Goal: Information Seeking & Learning: Check status

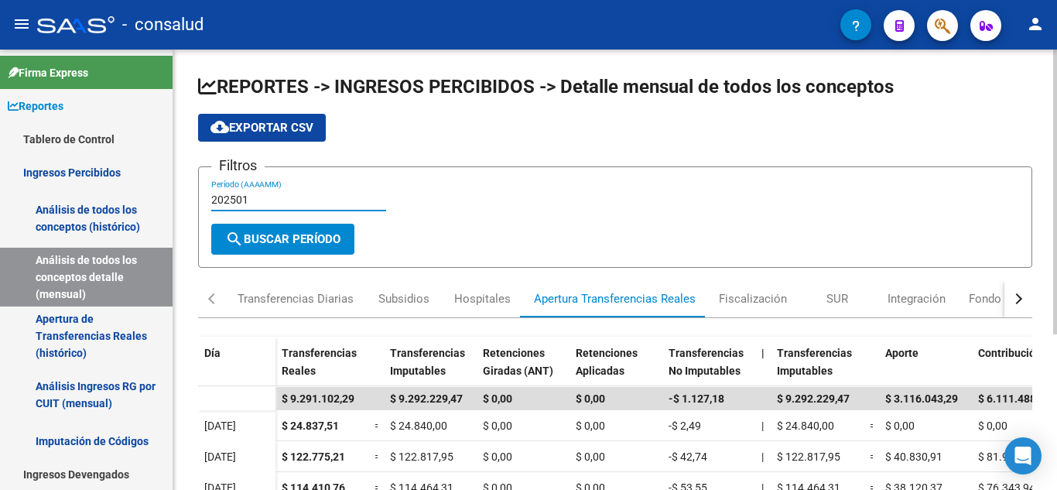
click at [269, 201] on input "202501" at bounding box center [298, 199] width 175 height 13
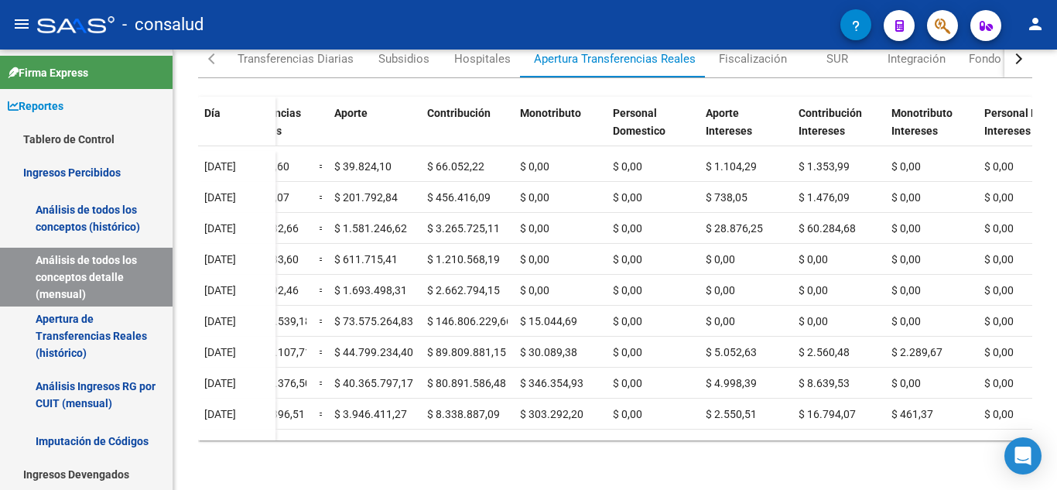
scroll to position [0, 551]
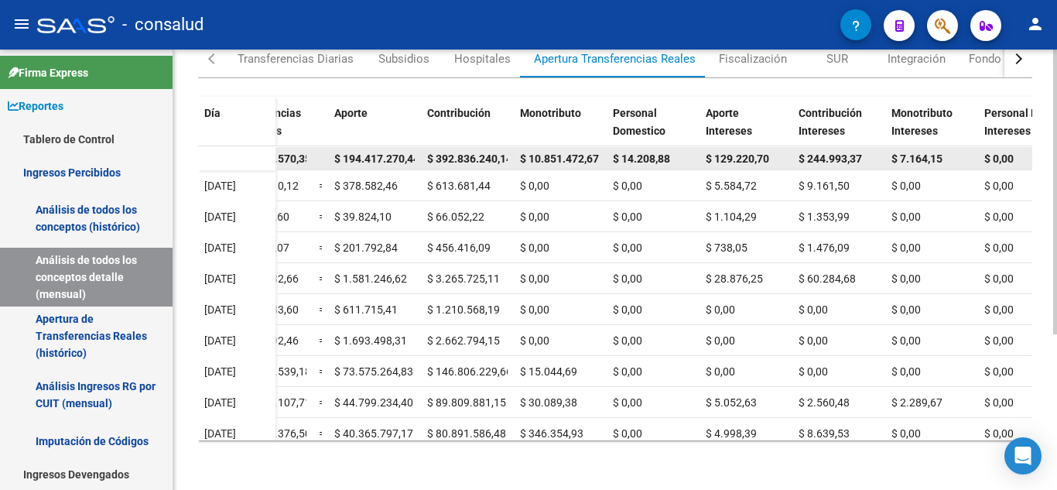
type input "202505"
drag, startPoint x: 518, startPoint y: 166, endPoint x: 615, endPoint y: 165, distance: 97.5
click at [615, 165] on div "$ 598.408.147,68 $ 598.500.570,35 $ 0,00 $ 0,00 -$ 92.422,67 $ 598.500.570,35 $…" at bounding box center [409, 158] width 1370 height 23
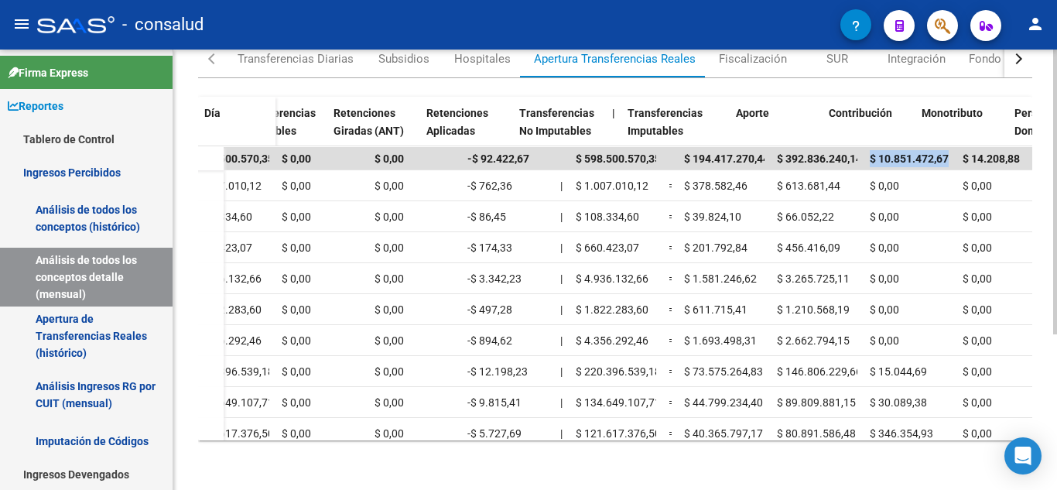
scroll to position [0, 0]
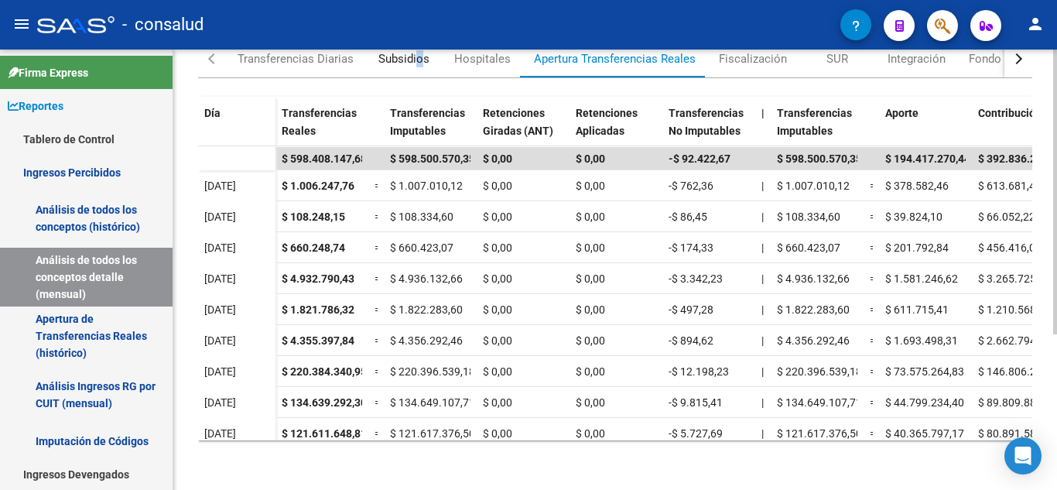
click at [419, 64] on div "Subsidios" at bounding box center [403, 58] width 51 height 17
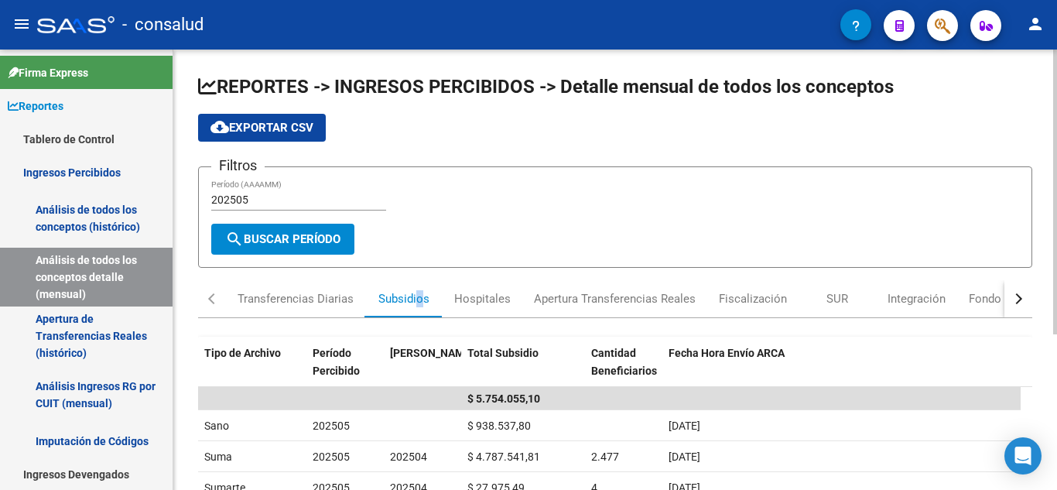
scroll to position [155, 0]
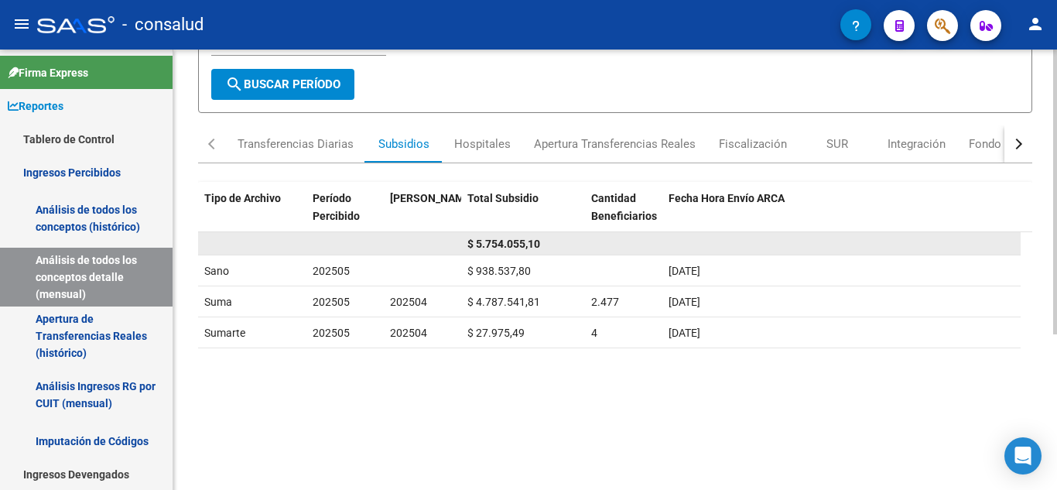
drag, startPoint x: 460, startPoint y: 245, endPoint x: 550, endPoint y: 245, distance: 89.8
click at [550, 243] on div "$ 5.754.055,10" at bounding box center [609, 243] width 823 height 23
drag, startPoint x: 549, startPoint y: 246, endPoint x: 435, endPoint y: 250, distance: 114.6
click at [435, 250] on div "$ 5.754.055,10" at bounding box center [609, 243] width 823 height 23
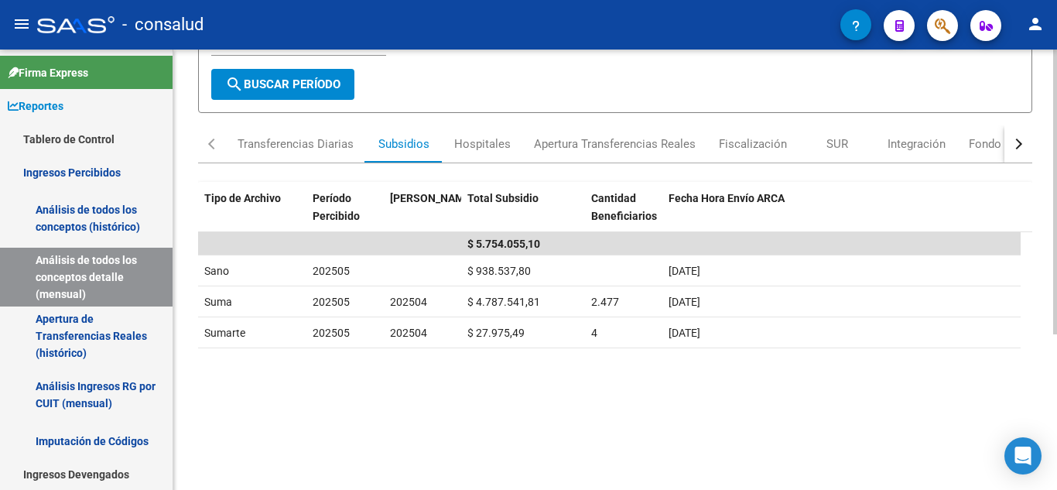
click at [457, 353] on datatable-body "$ 5.754.055,10 Sano 202505 $ 938.537,80 [DATE] Suma 202505 202504 $ 4.787.541,8…" at bounding box center [615, 378] width 834 height 293
click at [289, 150] on div "Transferencias Diarias" at bounding box center [296, 143] width 116 height 17
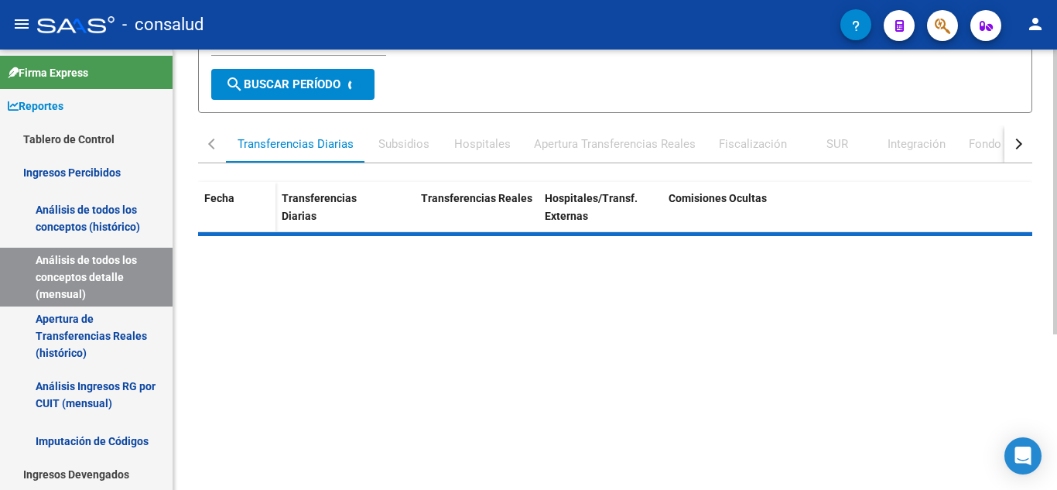
scroll to position [0, 0]
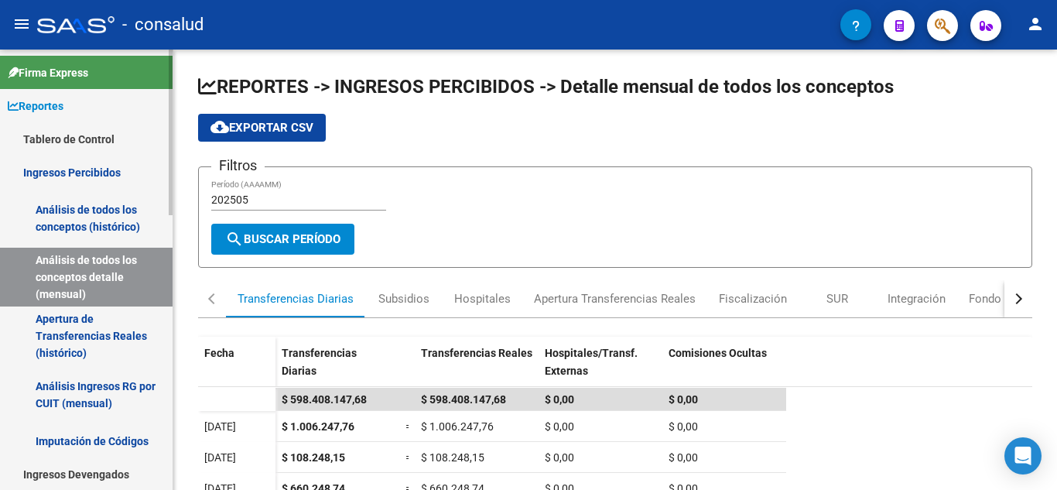
click at [94, 227] on link "Análisis de todos los conceptos (histórico)" at bounding box center [86, 218] width 173 height 59
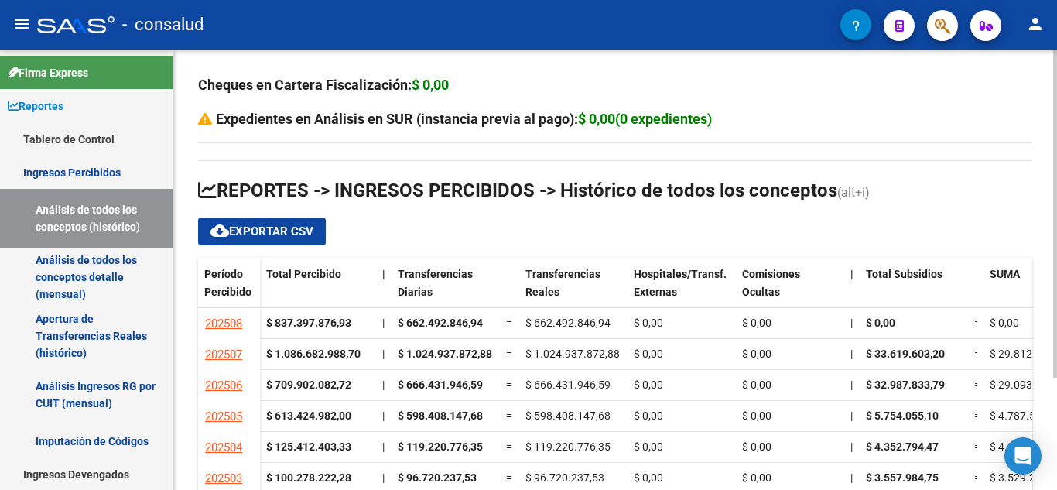
scroll to position [150, 0]
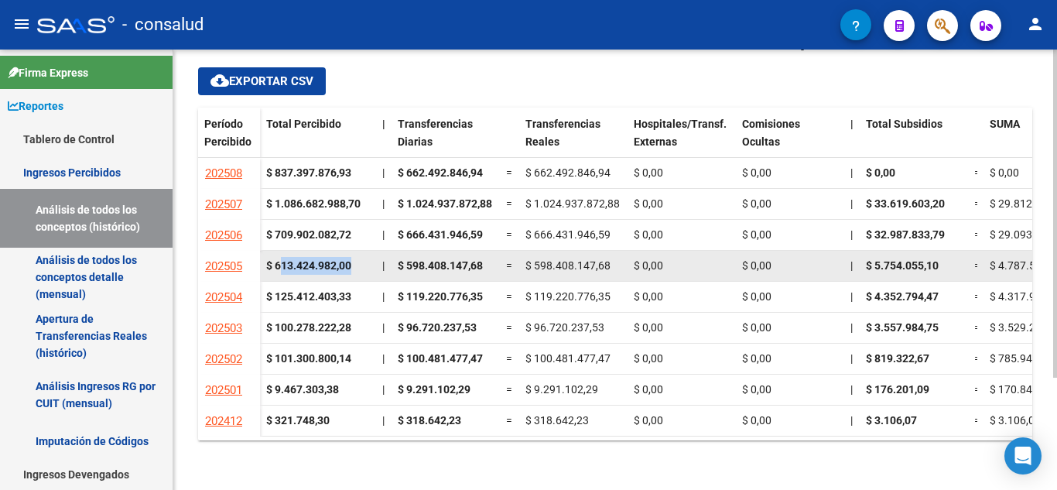
drag, startPoint x: 282, startPoint y: 266, endPoint x: 378, endPoint y: 267, distance: 95.2
drag, startPoint x: 405, startPoint y: 265, endPoint x: 492, endPoint y: 269, distance: 87.5
click at [492, 269] on div "$ 598.408.147,68" at bounding box center [446, 266] width 96 height 18
click at [487, 269] on div "$ 598.408.147,68" at bounding box center [446, 266] width 96 height 18
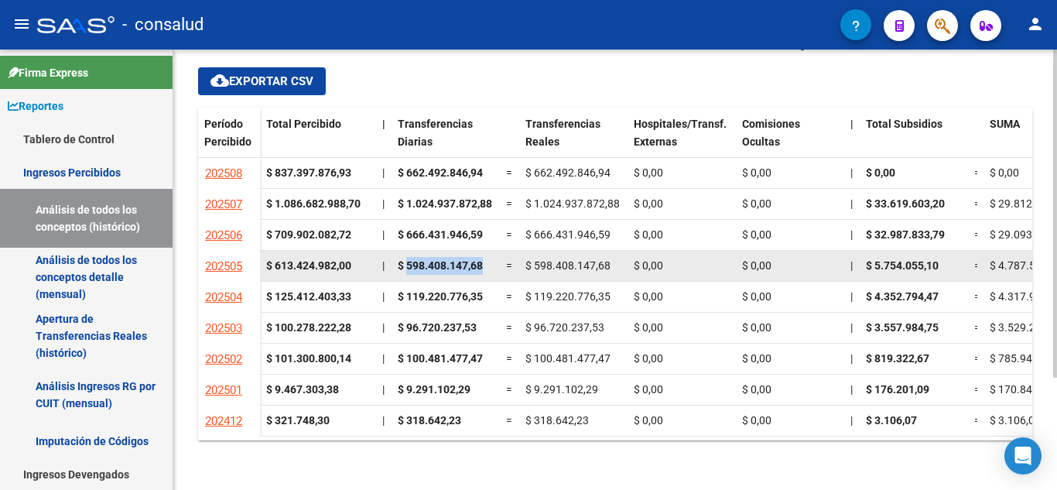
drag, startPoint x: 487, startPoint y: 269, endPoint x: 406, endPoint y: 273, distance: 80.6
click at [406, 273] on div "$ 598.408.147,68" at bounding box center [446, 266] width 96 height 18
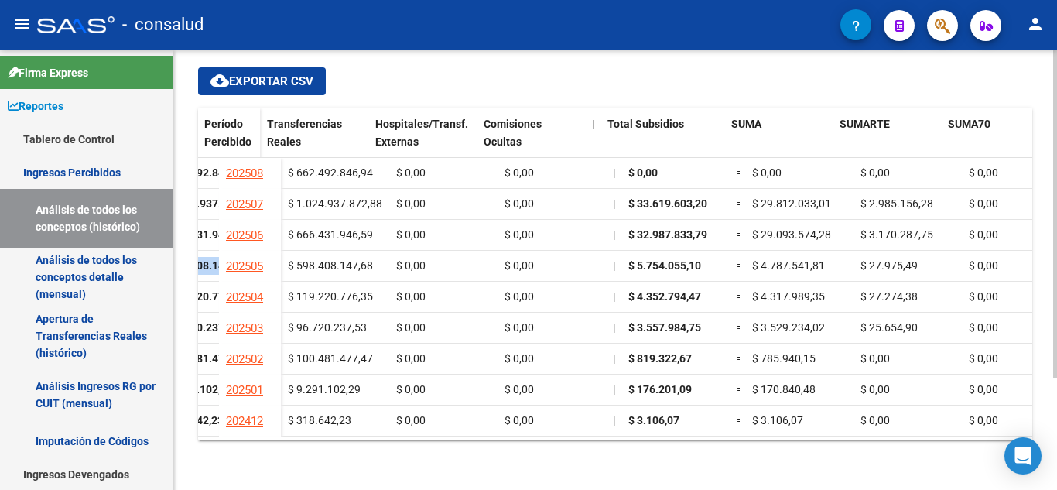
scroll to position [0, 289]
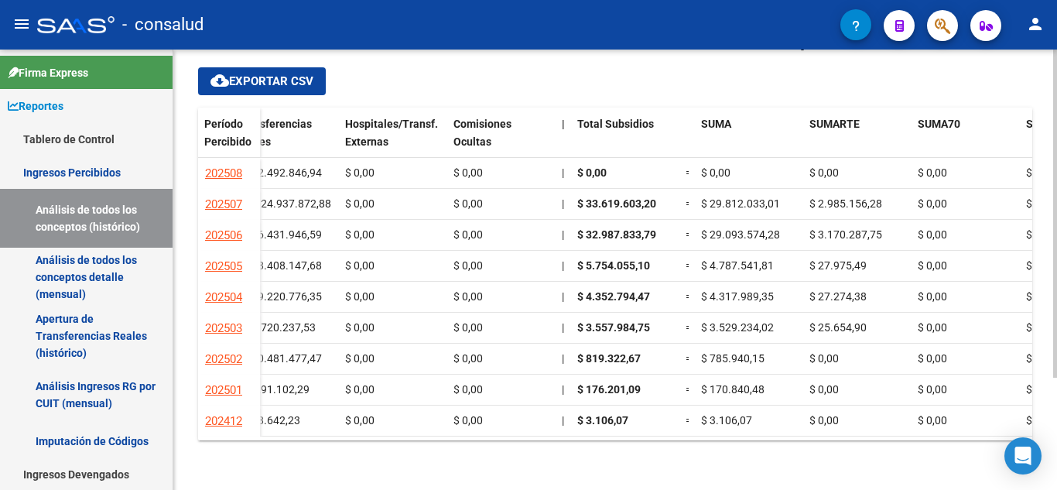
drag, startPoint x: 583, startPoint y: 460, endPoint x: 625, endPoint y: 461, distance: 41.8
click at [625, 461] on div "Cheques en Cartera Fiscalización: $ 0,00 Expedientes en Análisis en SUR (instan…" at bounding box center [615, 194] width 884 height 590
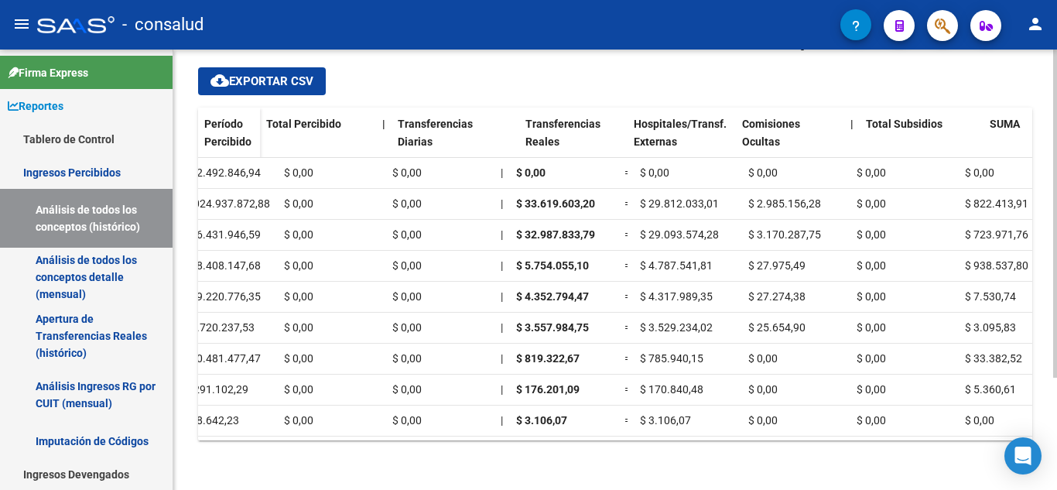
scroll to position [0, 0]
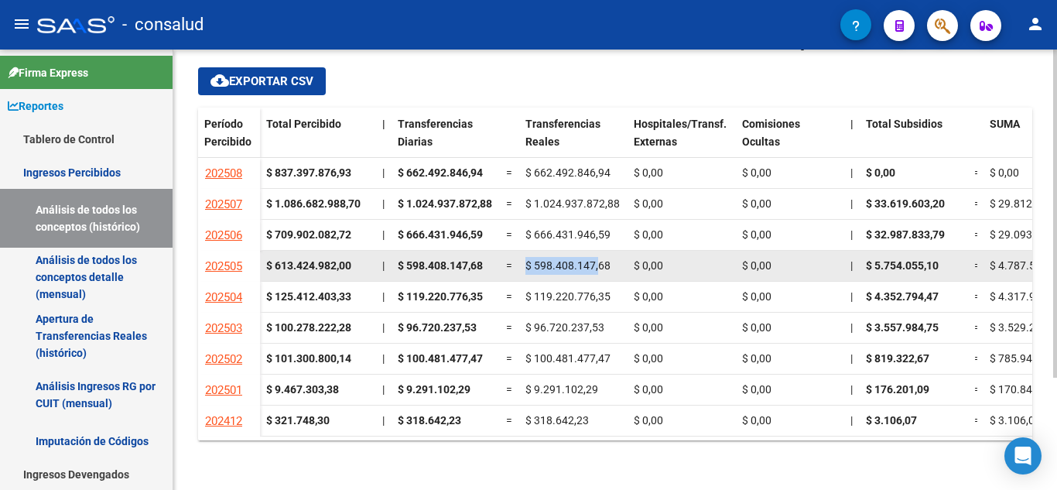
drag, startPoint x: 527, startPoint y: 262, endPoint x: 599, endPoint y: 273, distance: 72.8
click at [599, 273] on div "$ 598.408.147,68" at bounding box center [573, 266] width 96 height 18
click at [526, 270] on span "$ 598.408.147,68" at bounding box center [567, 265] width 85 height 12
drag, startPoint x: 523, startPoint y: 266, endPoint x: 619, endPoint y: 267, distance: 96.0
click at [619, 267] on datatable-body-cell "$ 598.408.147,68" at bounding box center [573, 266] width 108 height 30
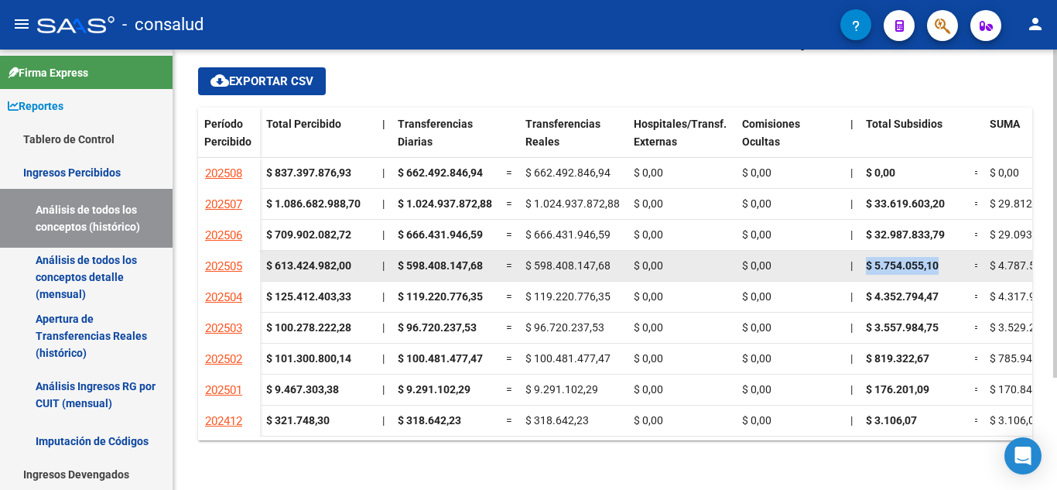
drag, startPoint x: 858, startPoint y: 259, endPoint x: 952, endPoint y: 259, distance: 93.6
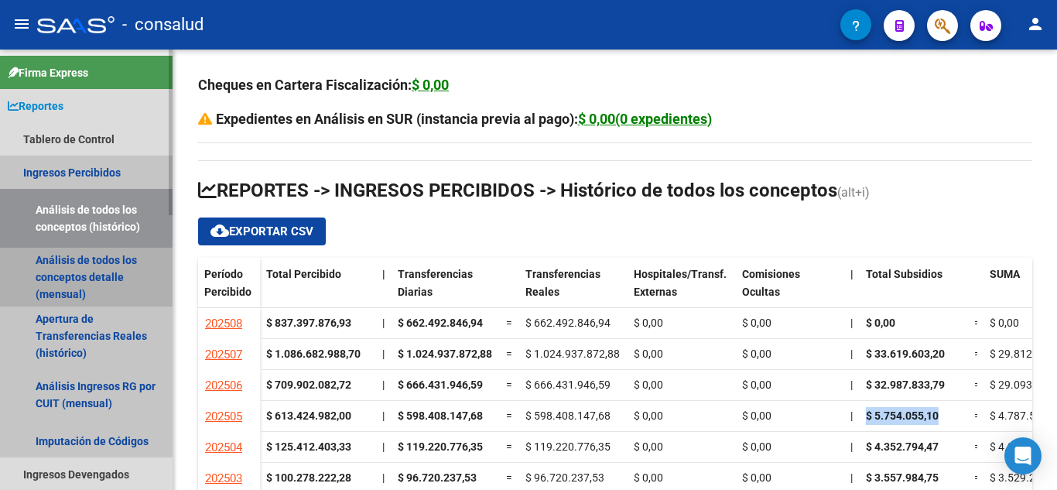
click at [78, 266] on link "Análisis de todos los conceptos detalle (mensual)" at bounding box center [86, 277] width 173 height 59
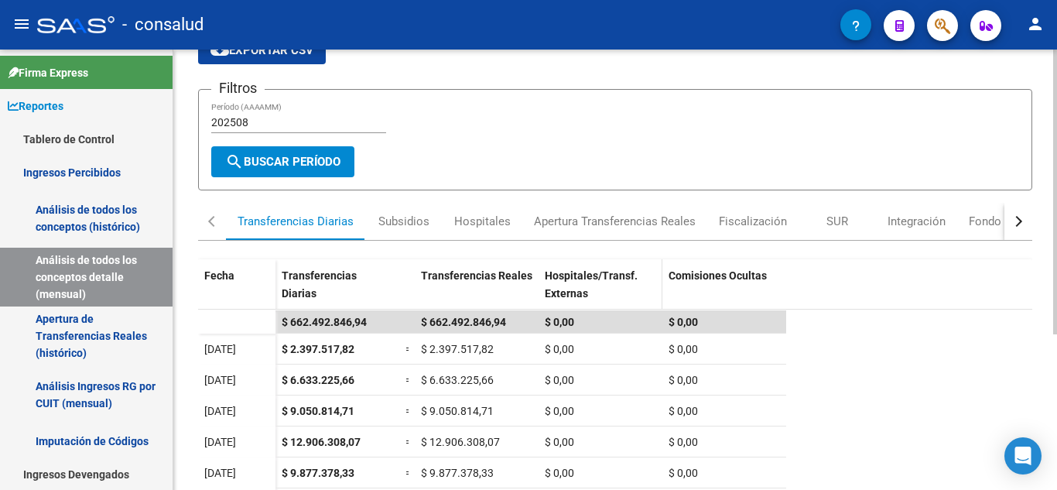
scroll to position [155, 0]
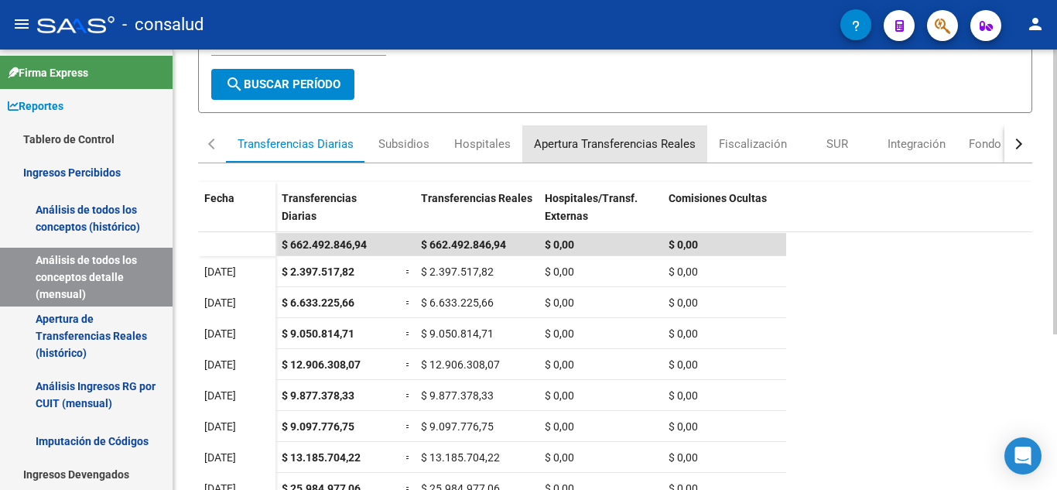
click at [557, 132] on div "Apertura Transferencias Reales" at bounding box center [614, 143] width 185 height 37
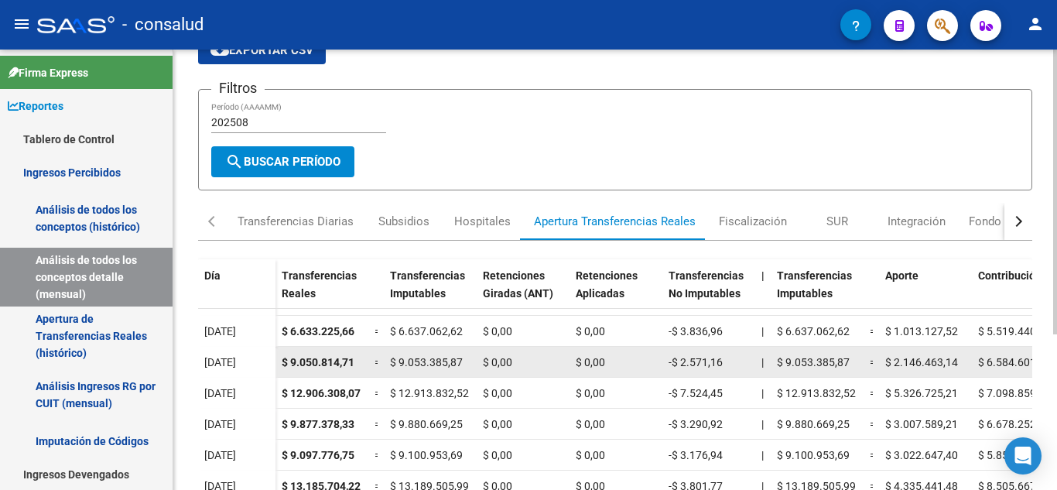
scroll to position [0, 0]
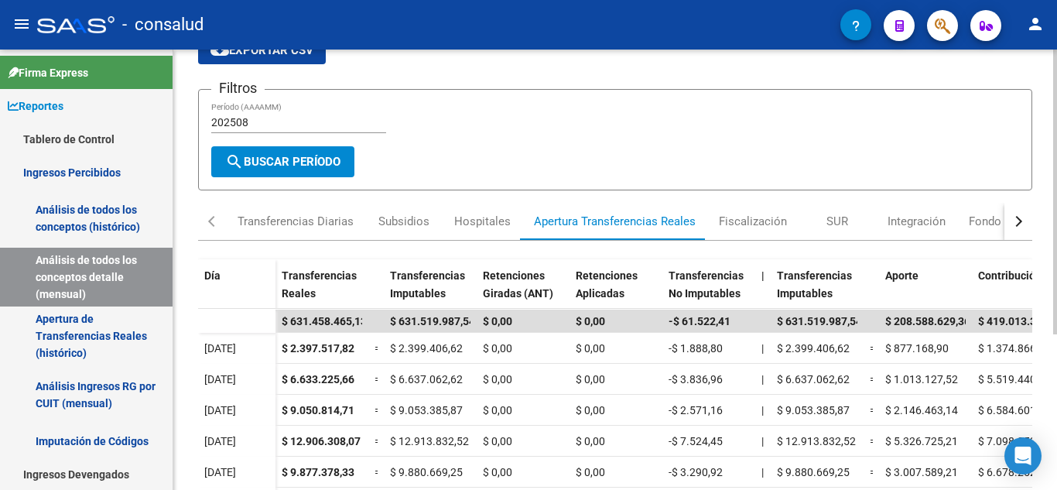
click at [283, 121] on input "202508" at bounding box center [298, 122] width 175 height 13
type input "202505"
click at [282, 169] on button "search Buscar Período" at bounding box center [282, 161] width 143 height 31
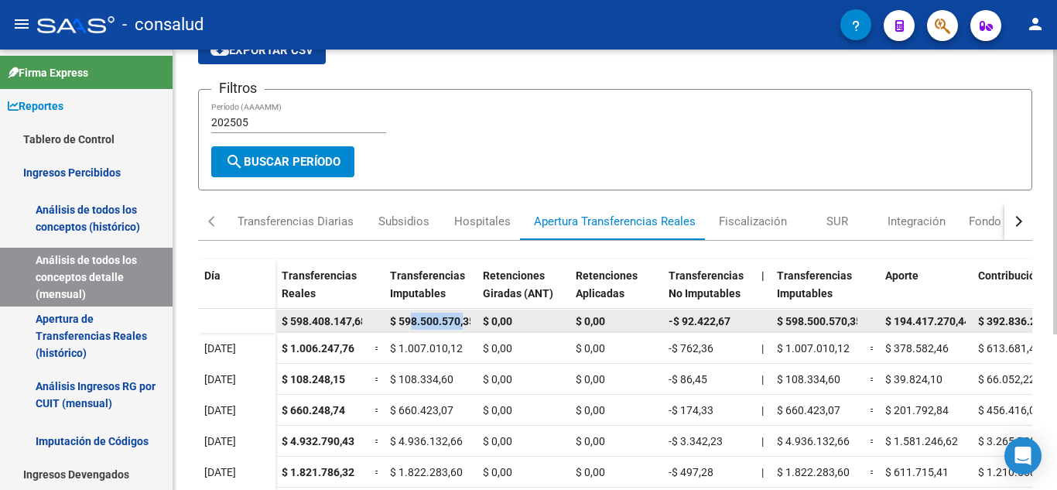
drag, startPoint x: 409, startPoint y: 317, endPoint x: 459, endPoint y: 313, distance: 50.5
click at [459, 315] on span "$ 598.500.570,35" at bounding box center [432, 321] width 85 height 12
click at [459, 315] on span "$ 598.500.570,35" at bounding box center [427, 321] width 85 height 12
drag, startPoint x: 277, startPoint y: 326, endPoint x: 360, endPoint y: 324, distance: 82.8
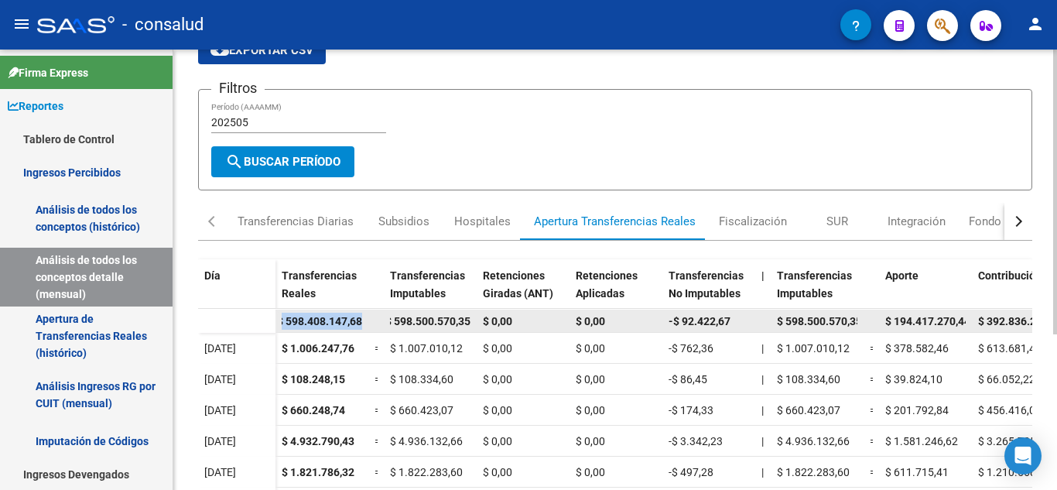
click at [360, 324] on datatable-body-cell "$ 598.408.147,68" at bounding box center [322, 321] width 93 height 22
click at [360, 324] on span "$ 598.408.147,68" at bounding box center [319, 321] width 85 height 12
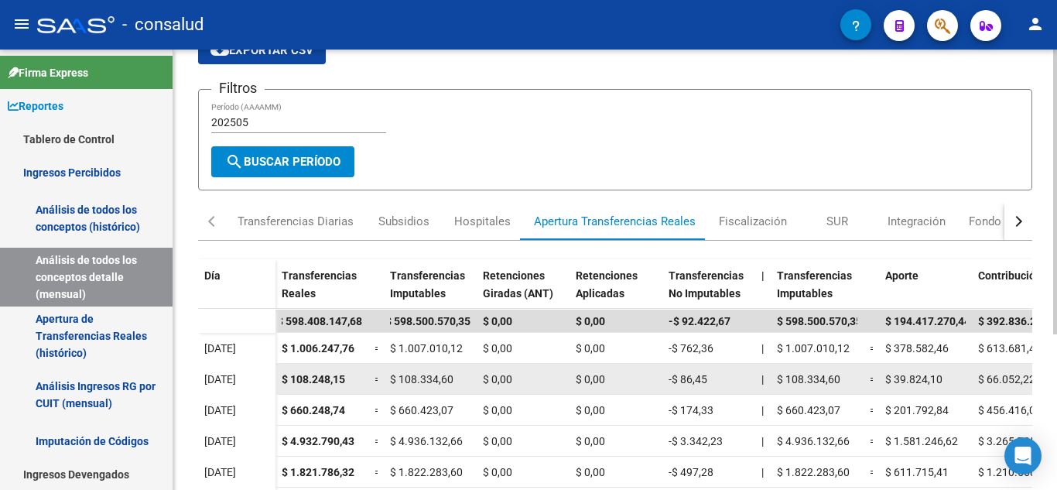
click at [414, 375] on span "$ 108.334,60" at bounding box center [421, 379] width 63 height 12
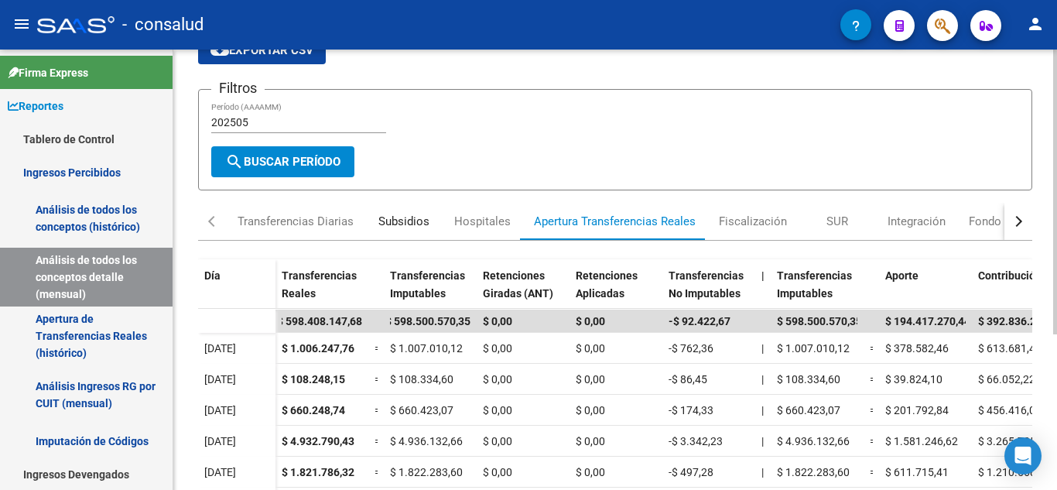
click at [402, 224] on div "Subsidios" at bounding box center [403, 221] width 51 height 17
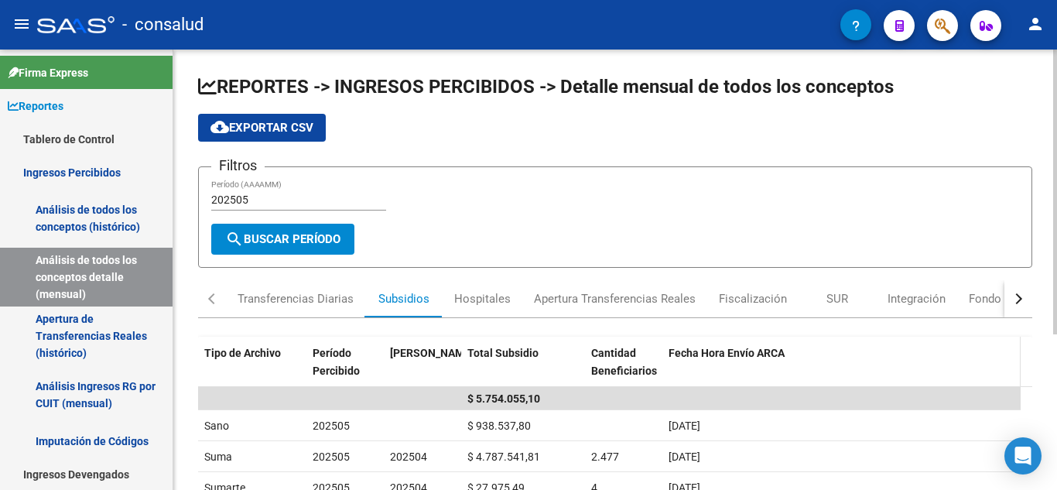
scroll to position [155, 0]
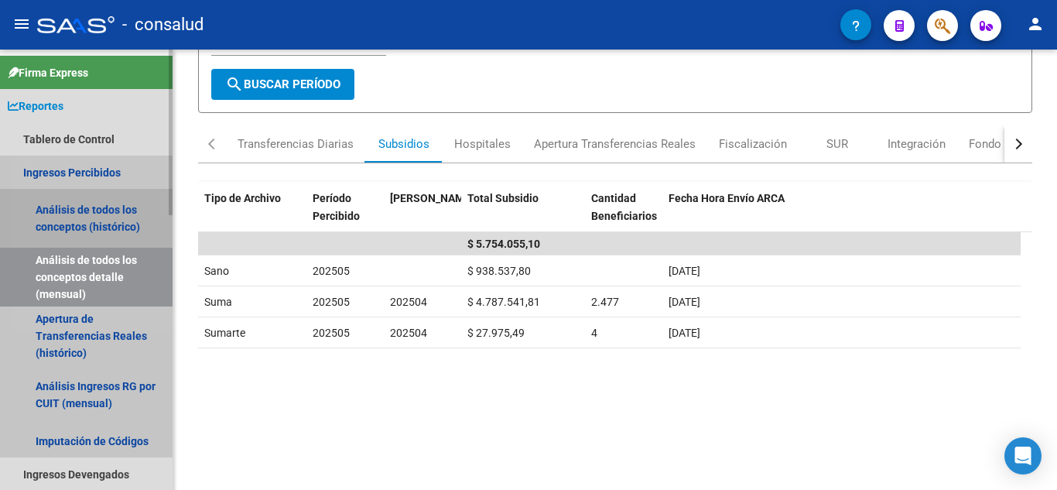
click at [82, 205] on link "Análisis de todos los conceptos (histórico)" at bounding box center [86, 218] width 173 height 59
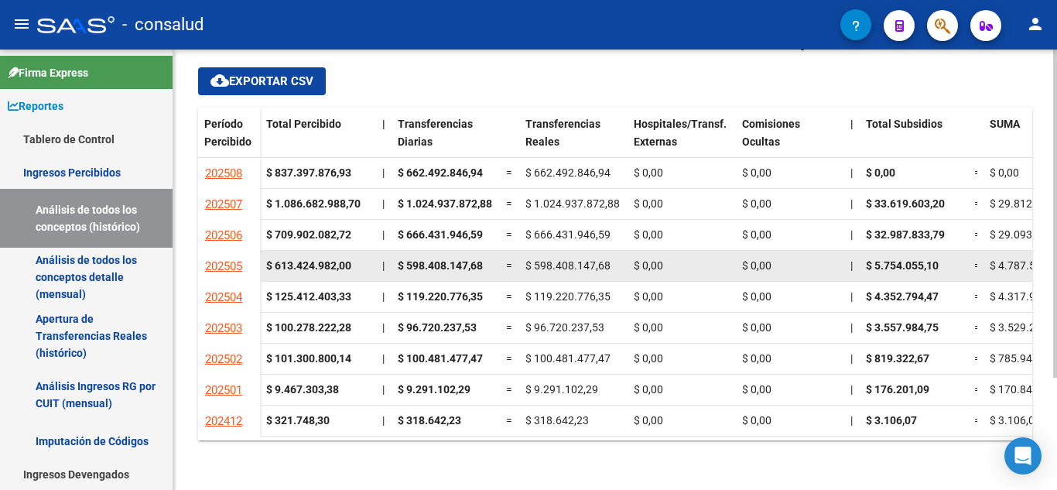
scroll to position [73, 0]
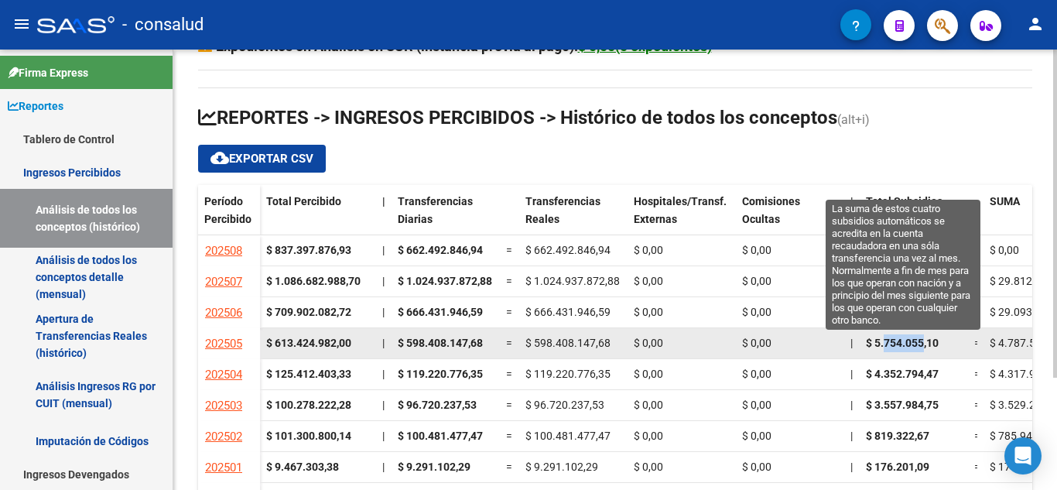
drag, startPoint x: 896, startPoint y: 341, endPoint x: 923, endPoint y: 341, distance: 26.3
click at [923, 341] on span "$ 5.754.055,10" at bounding box center [902, 343] width 73 height 12
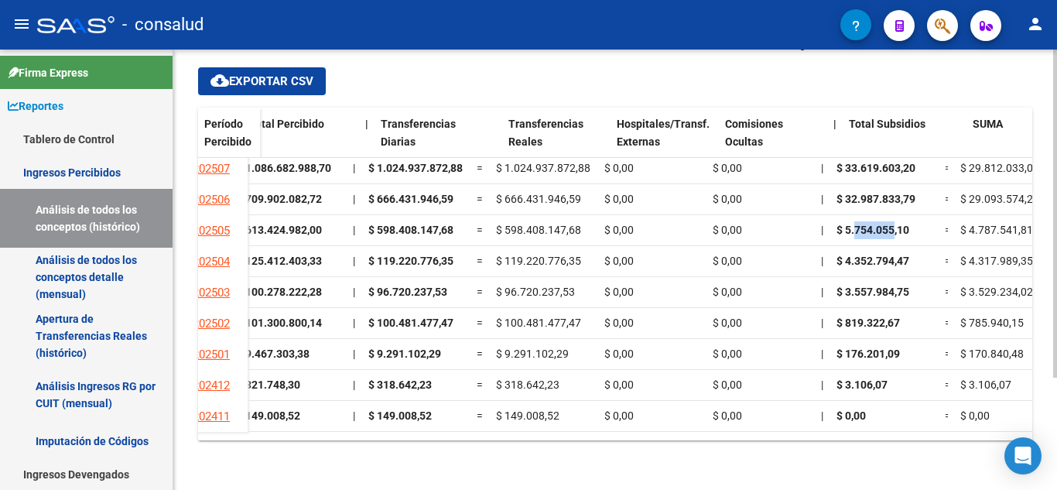
scroll to position [48, 0]
